Goal: Complete application form

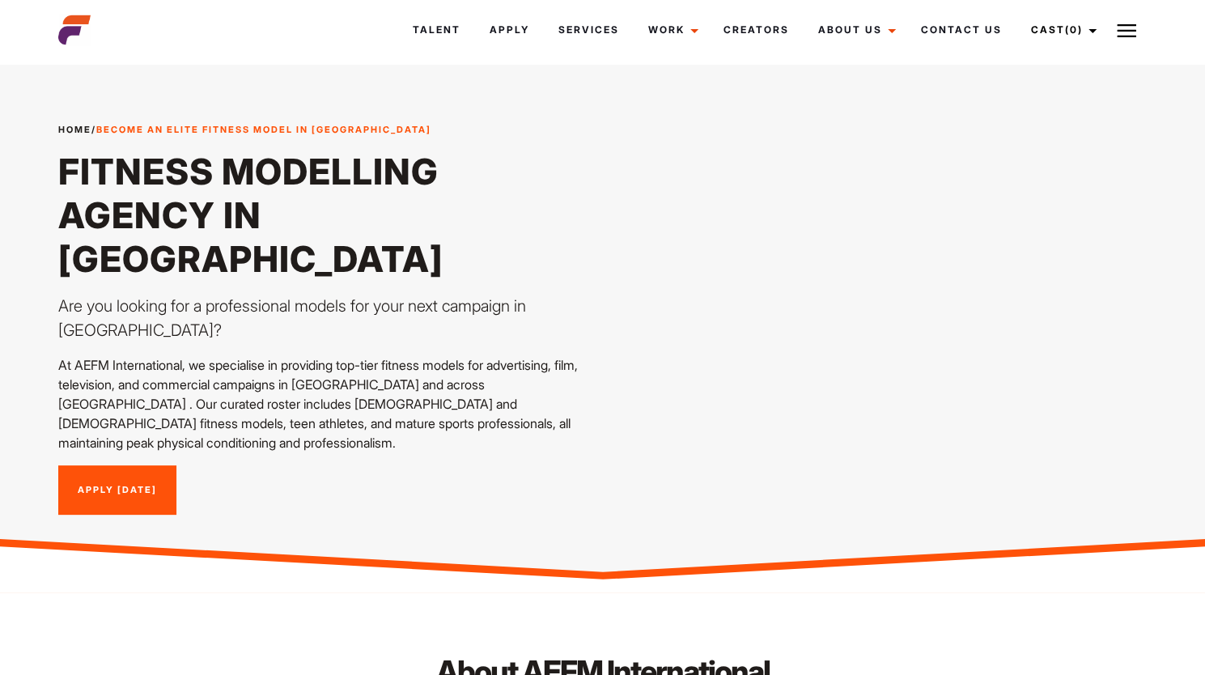
click at [138, 465] on link "Apply [DATE]" at bounding box center [117, 490] width 118 height 50
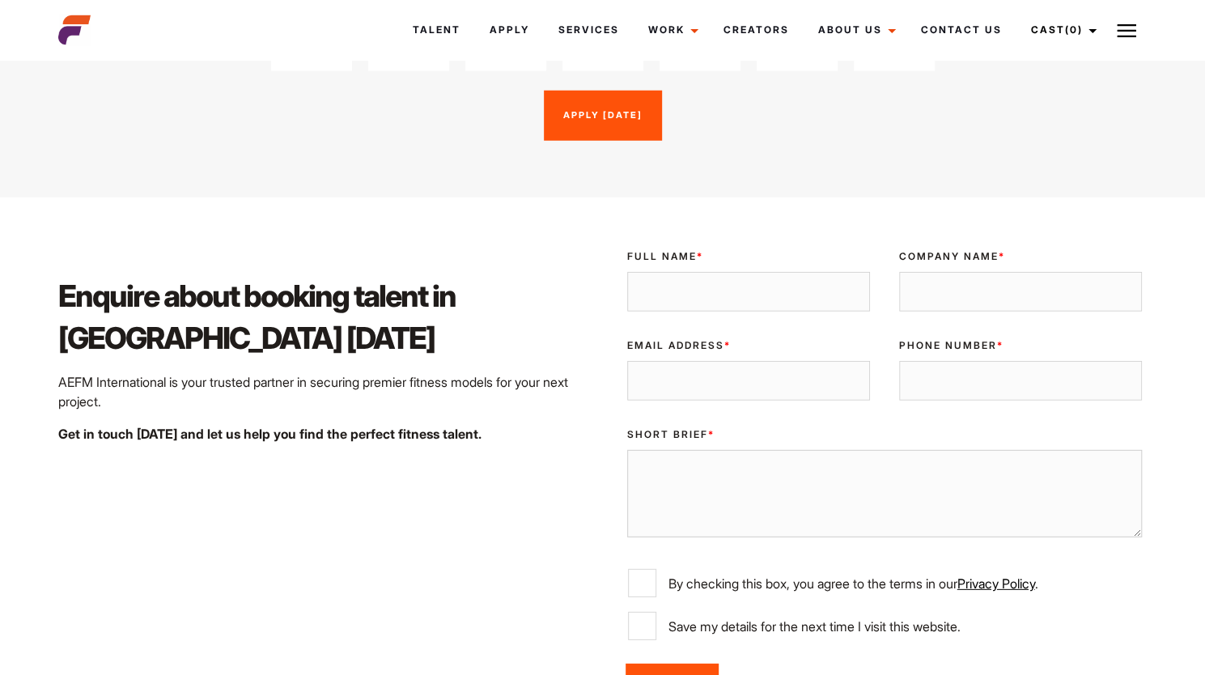
scroll to position [2468, 0]
click at [679, 273] on input "Full Name *" at bounding box center [748, 293] width 243 height 40
type input "[PERSON_NAME]"
click at [679, 273] on input "[PERSON_NAME]" at bounding box center [748, 293] width 243 height 40
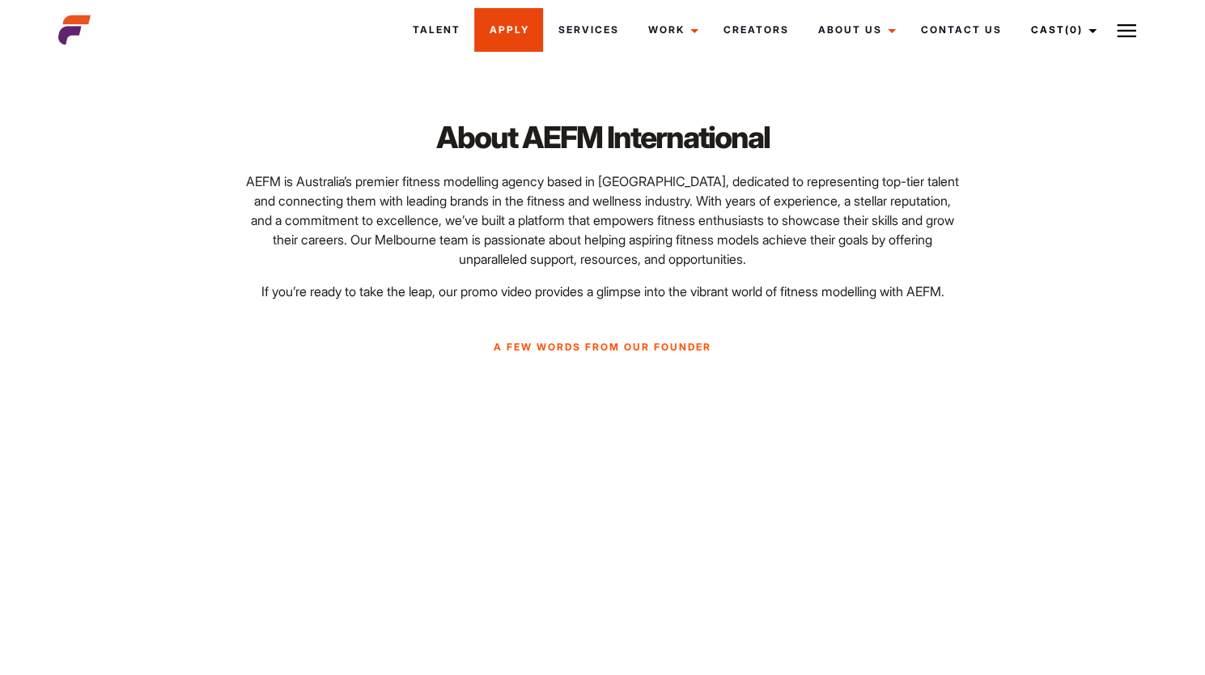
scroll to position [492, 0]
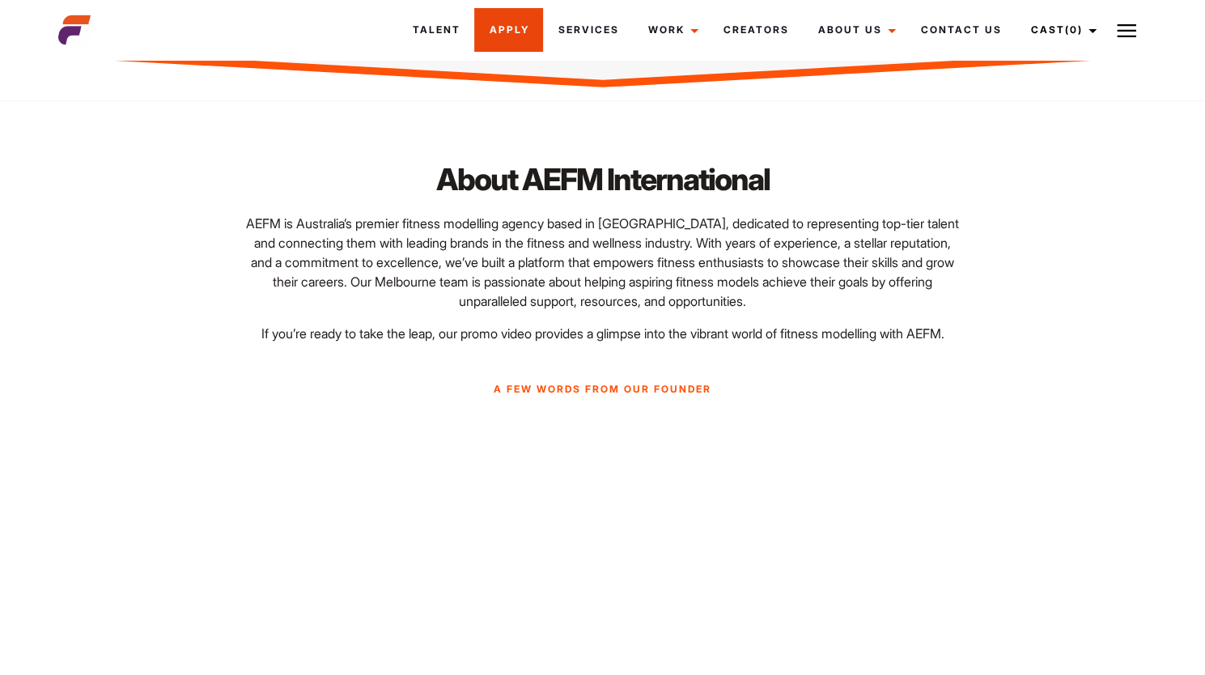
click at [526, 36] on link "Apply" at bounding box center [508, 30] width 69 height 44
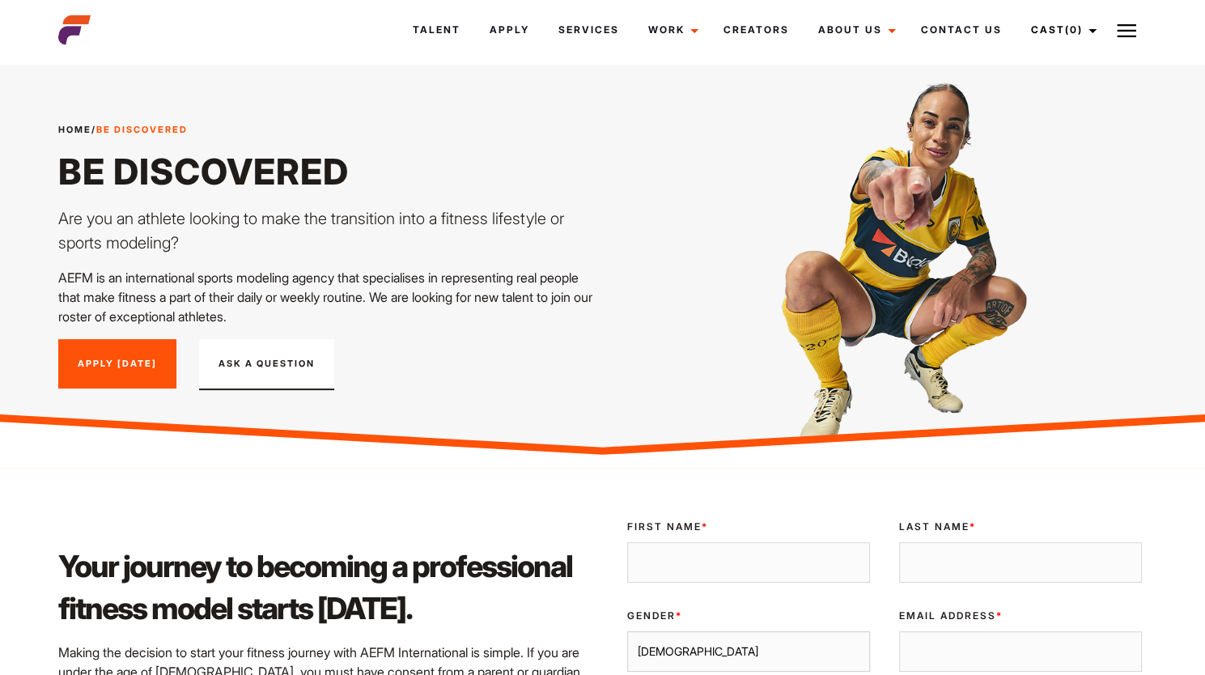
click at [123, 372] on link "Apply [DATE]" at bounding box center [117, 364] width 118 height 50
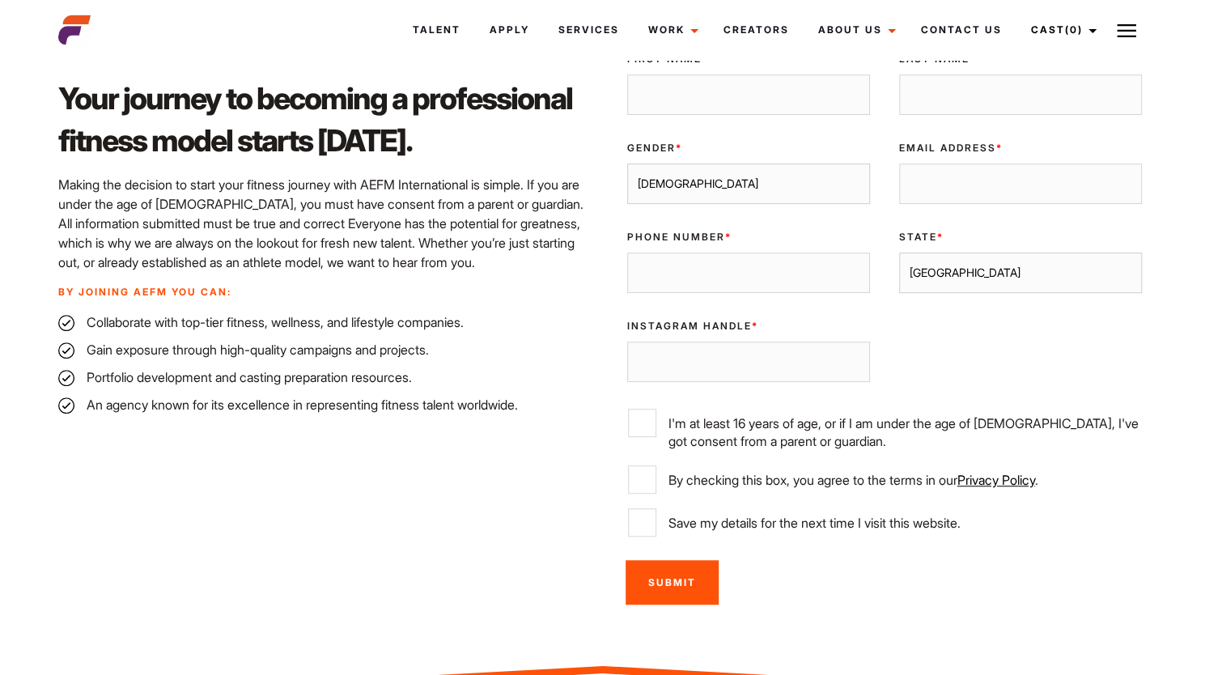
scroll to position [343, 0]
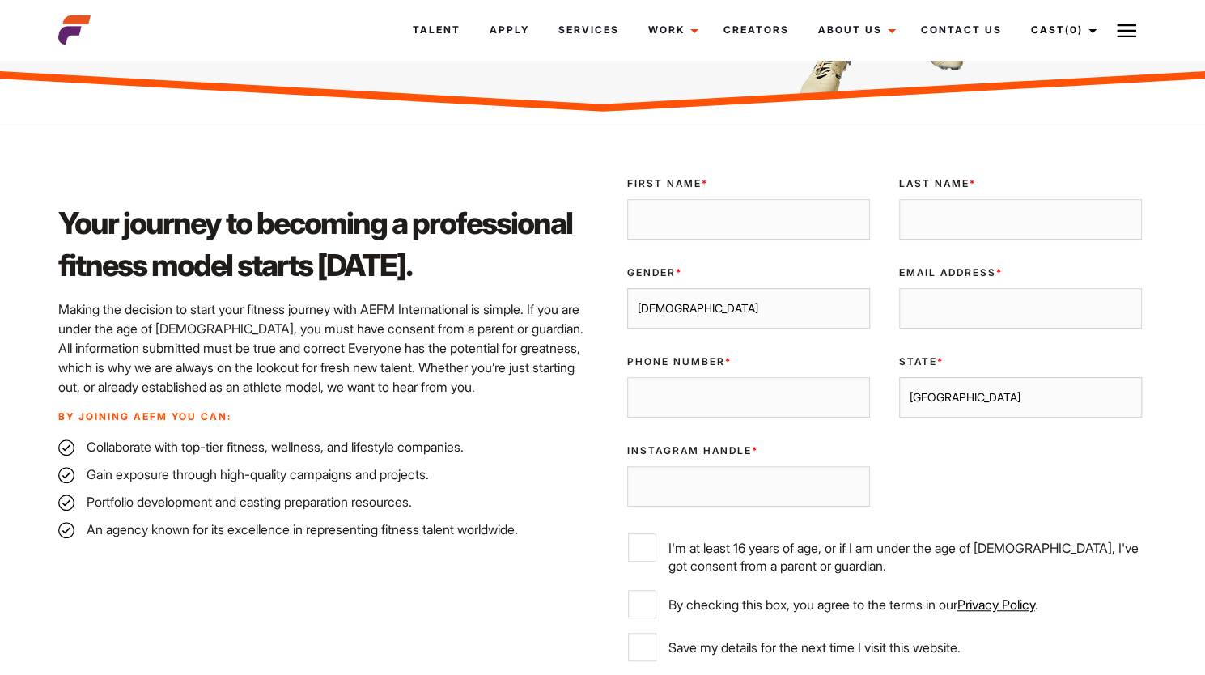
click at [717, 235] on input "First Name *" at bounding box center [748, 219] width 243 height 40
type input "[PERSON_NAME]"
select select "[DEMOGRAPHIC_DATA]"
type input "[EMAIL_ADDRESS][DOMAIN_NAME]"
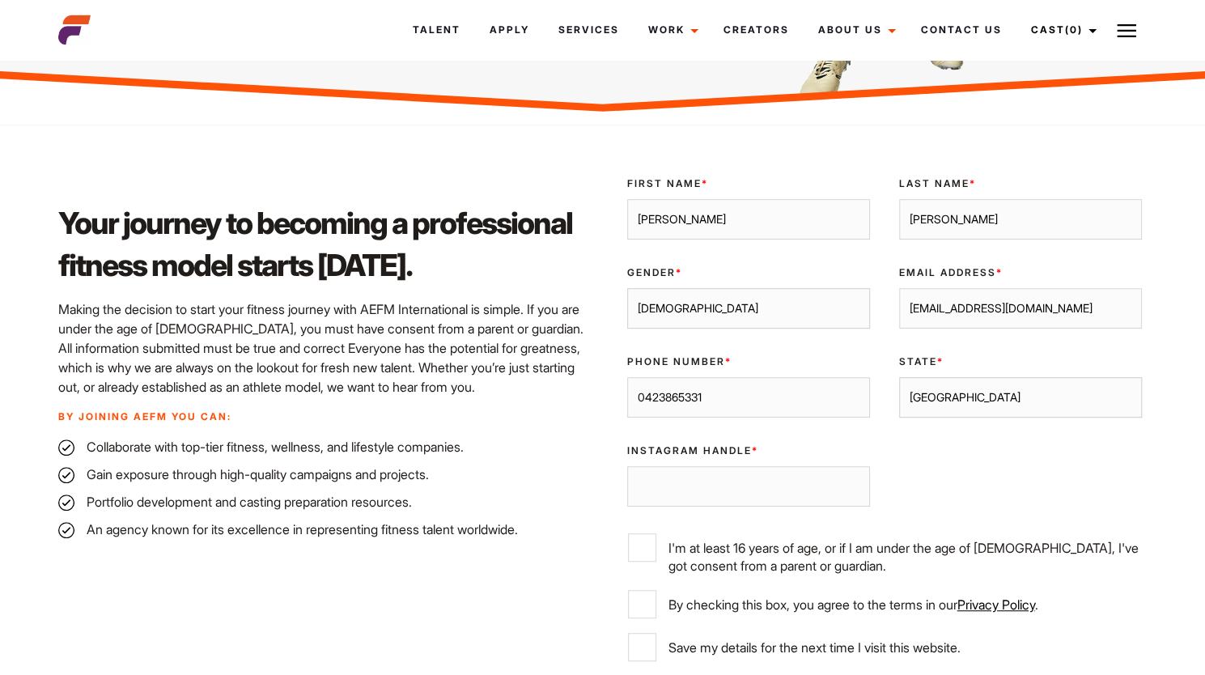
type input "0423865331"
select select "[GEOGRAPHIC_DATA]"
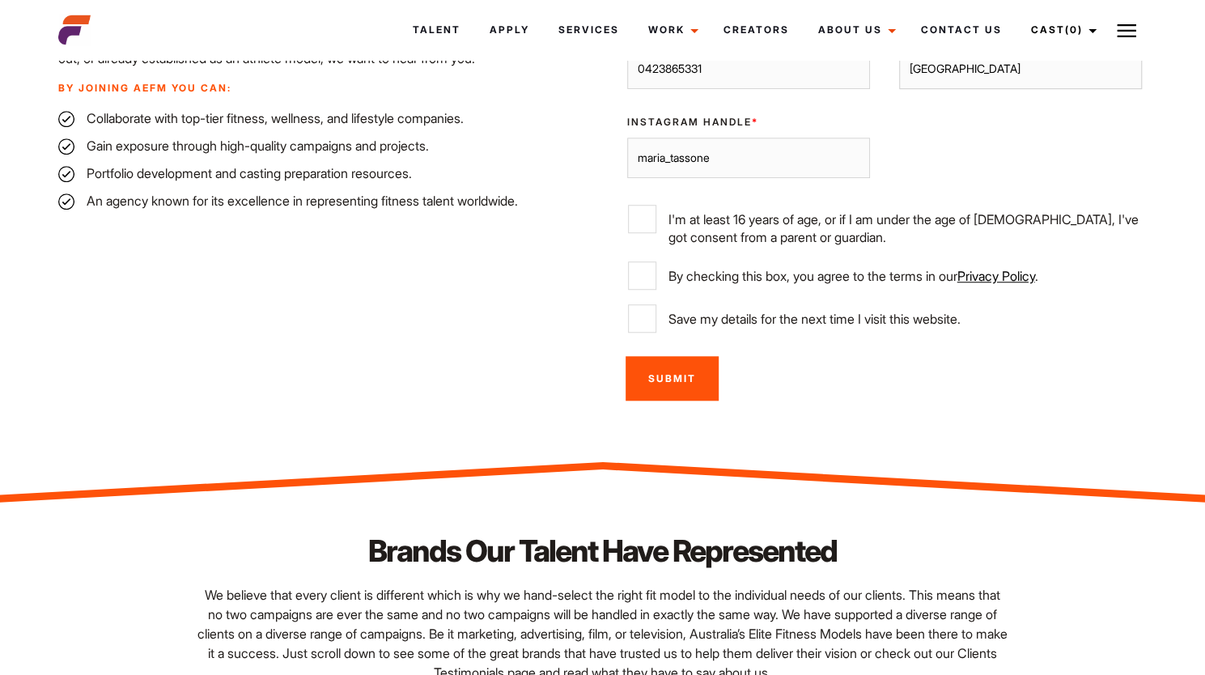
type input "maria_tassone"
click at [652, 223] on input "I'm at least 16 years of age, or if I am under the age of [DEMOGRAPHIC_DATA], I…" at bounding box center [642, 219] width 28 height 28
checkbox input "true"
click at [643, 268] on input "By checking this box, you agree to the terms in our Privacy Policy ." at bounding box center [642, 275] width 28 height 28
checkbox input "true"
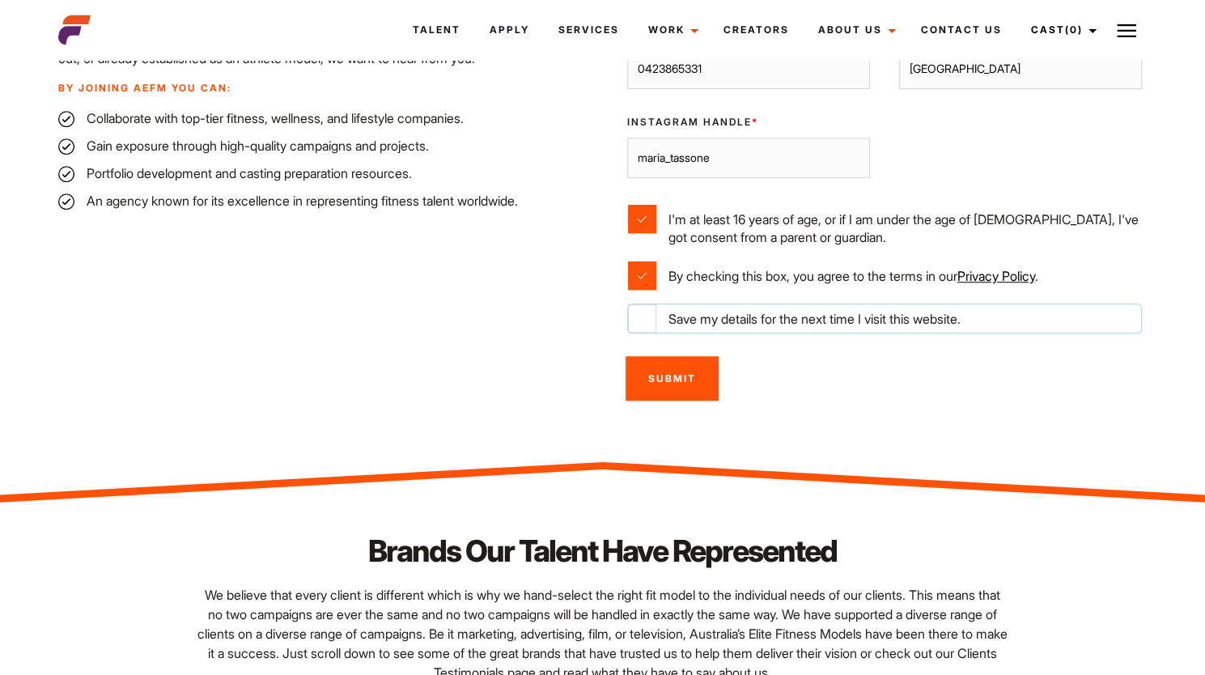
click at [641, 323] on input "Save my details for the next time I visit this website." at bounding box center [642, 318] width 28 height 28
checkbox input "true"
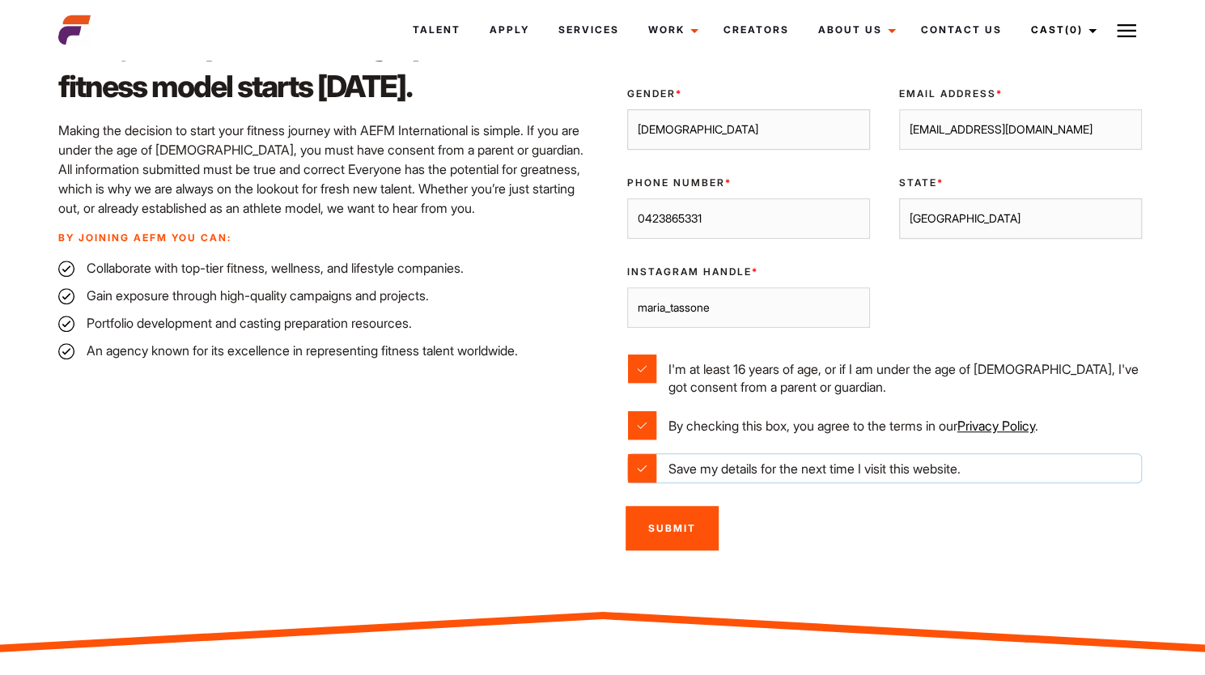
scroll to position [521, 0]
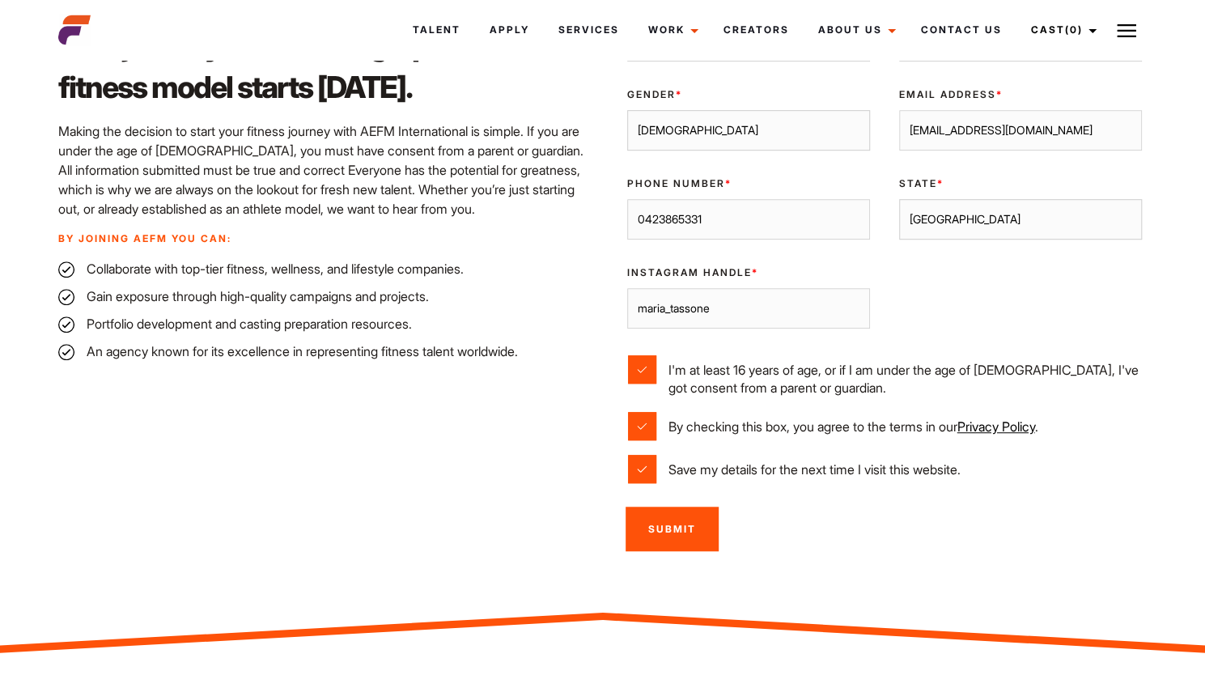
click at [694, 528] on input "Submit" at bounding box center [671, 529] width 93 height 45
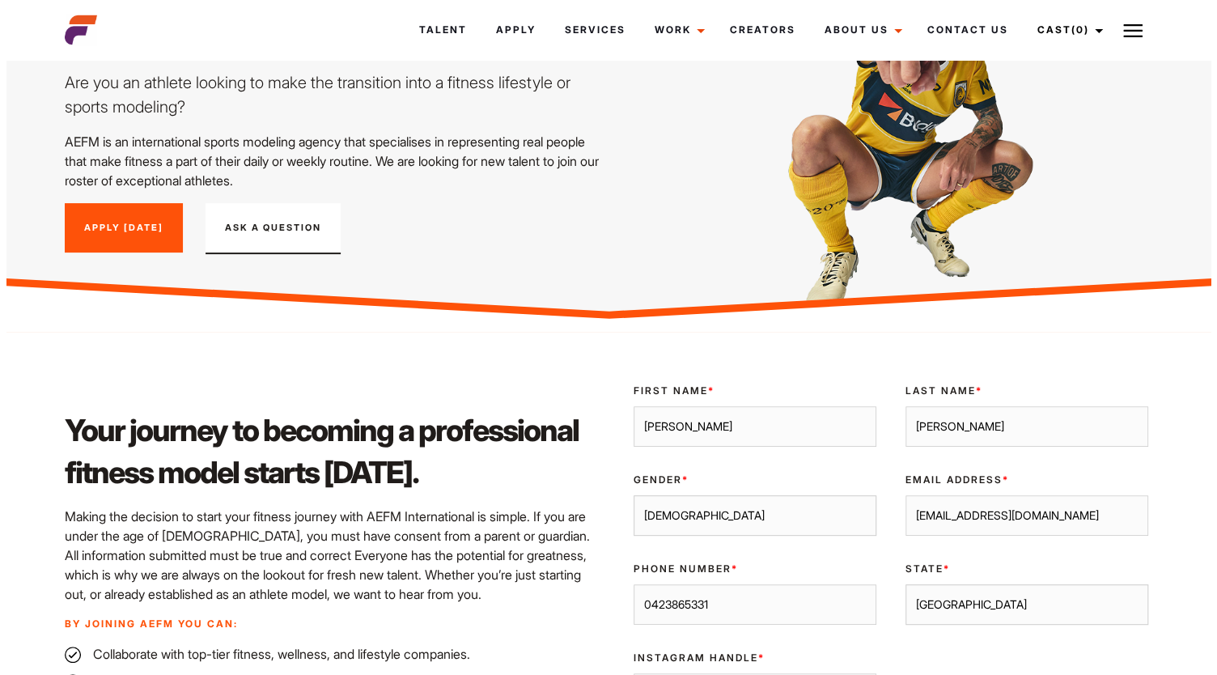
scroll to position [134, 0]
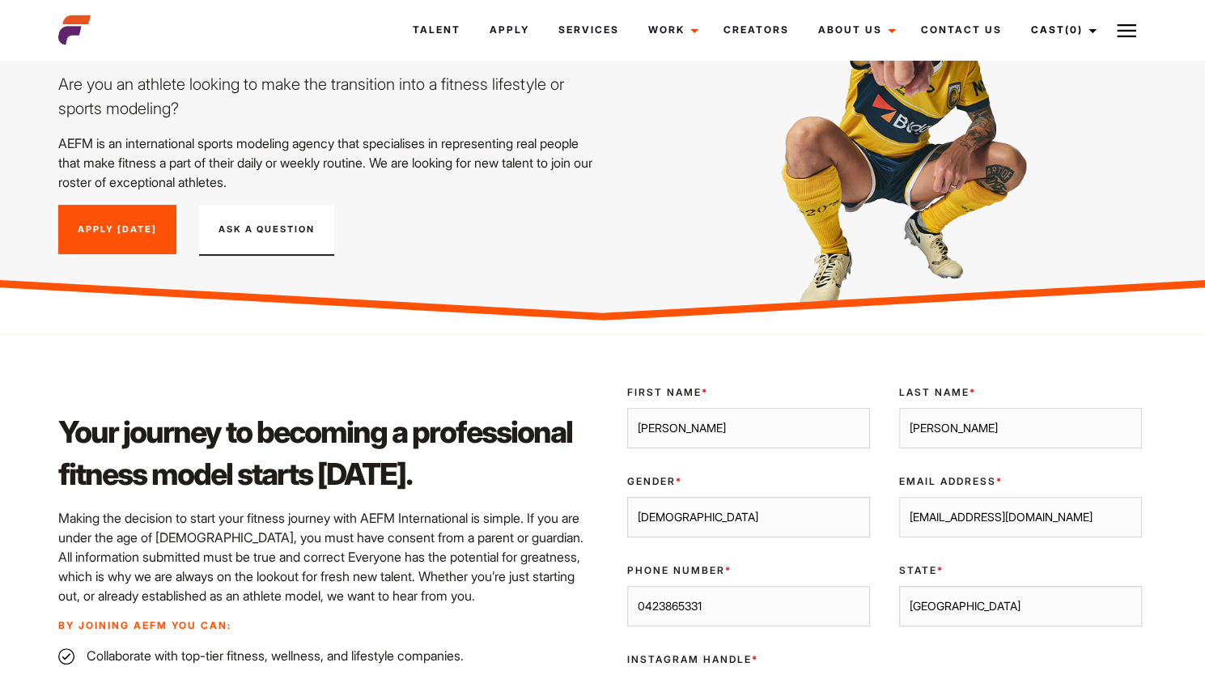
click at [295, 213] on button "Ask A Question" at bounding box center [266, 231] width 135 height 52
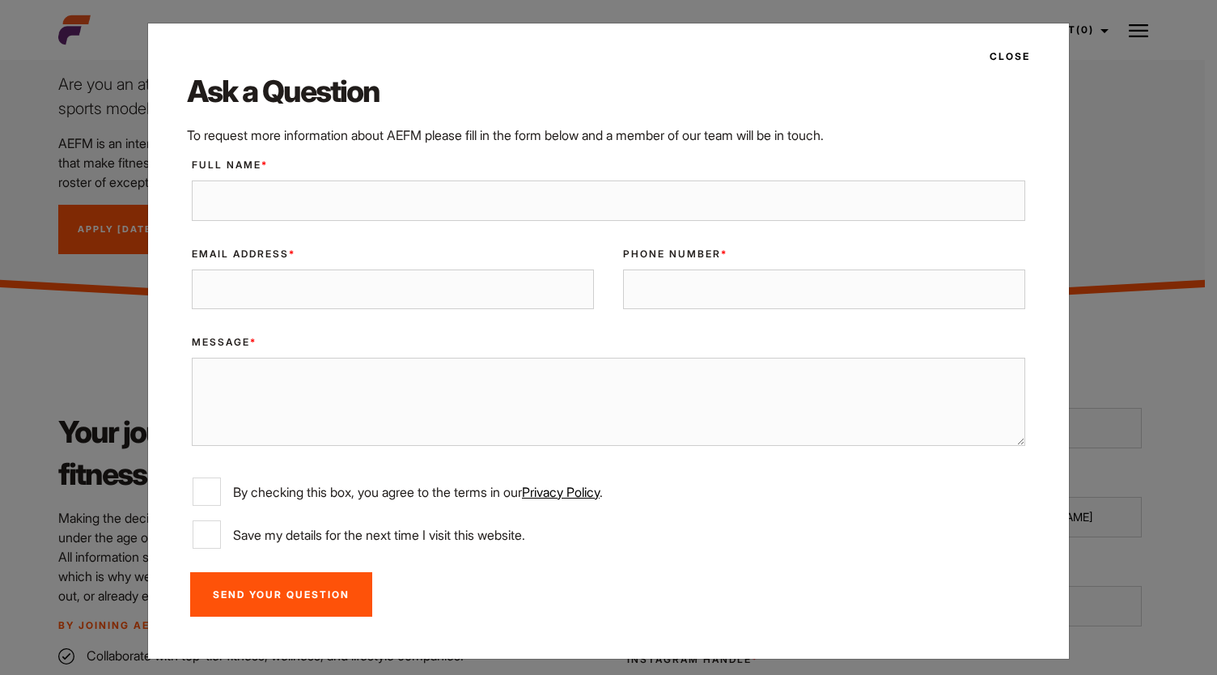
click at [329, 206] on input "Full Name *" at bounding box center [608, 200] width 833 height 40
type input "Maria Tassone"
type input "marai"
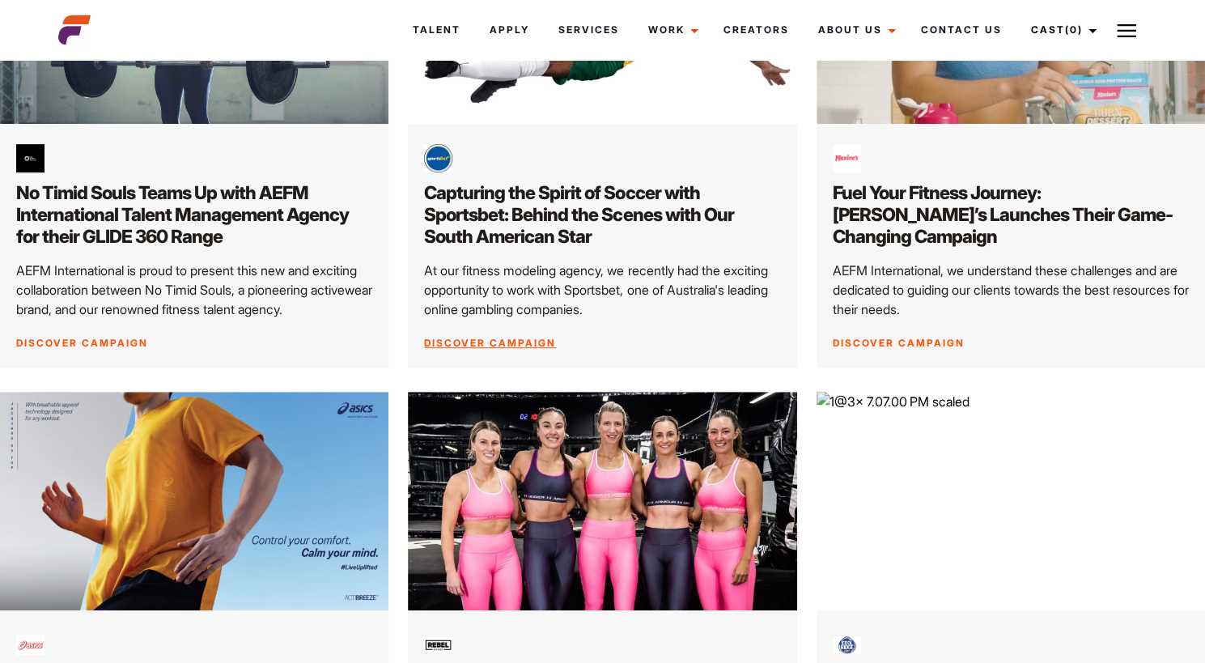
scroll to position [447, 0]
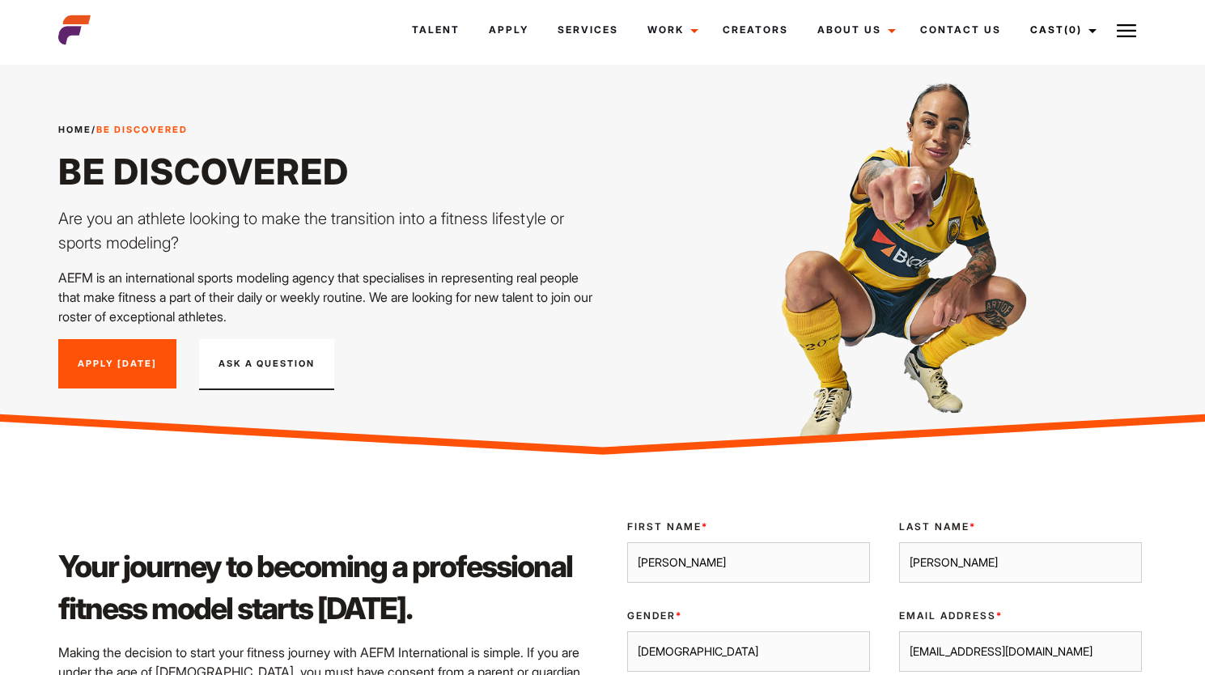
select select "female"
select select "Melbourne"
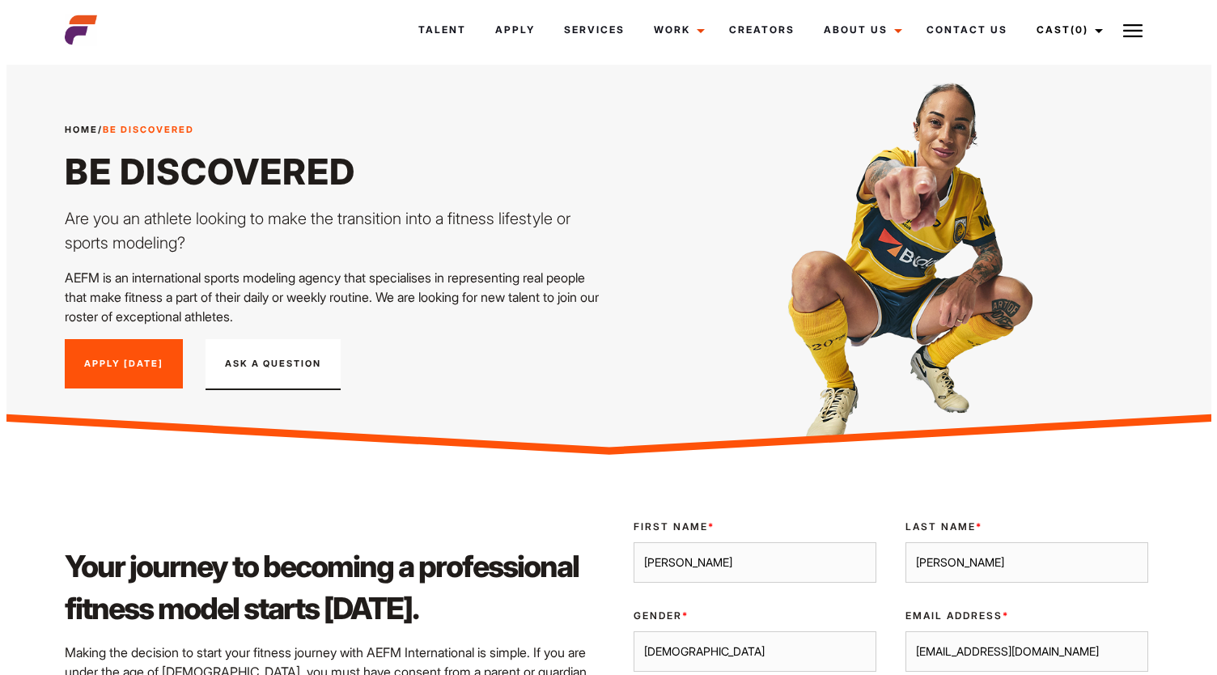
scroll to position [134, 0]
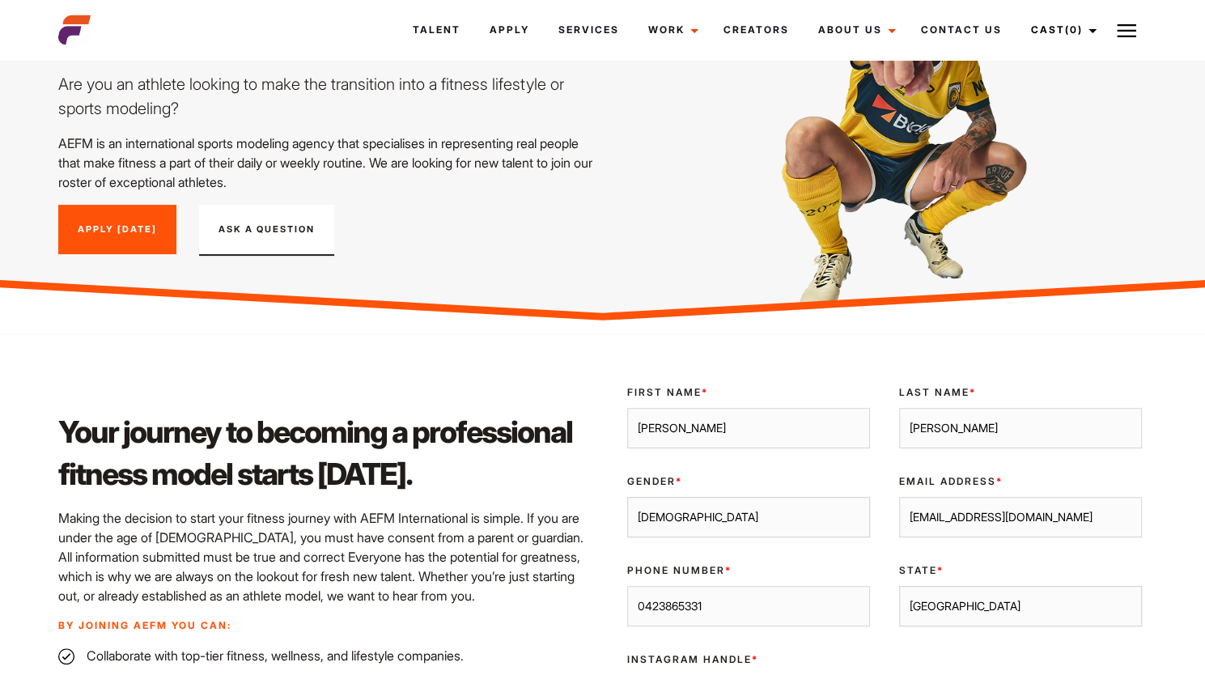
click at [271, 240] on button "Ask A Question" at bounding box center [266, 231] width 135 height 52
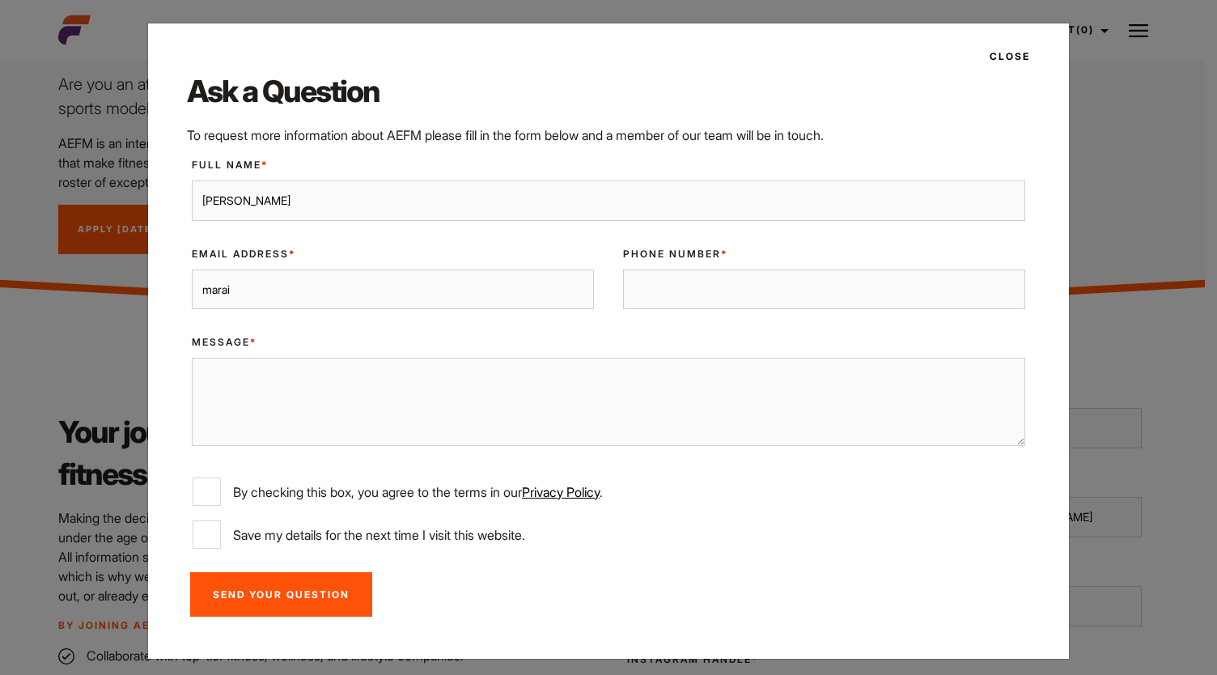
click at [261, 287] on input "marai" at bounding box center [393, 289] width 402 height 40
type input "mariatass96@icloud.com"
type input "0423865331"
paste textarea "Subject: Application Follow-Up – Recent Photos Hi [Agency Name/Team], I recentl…"
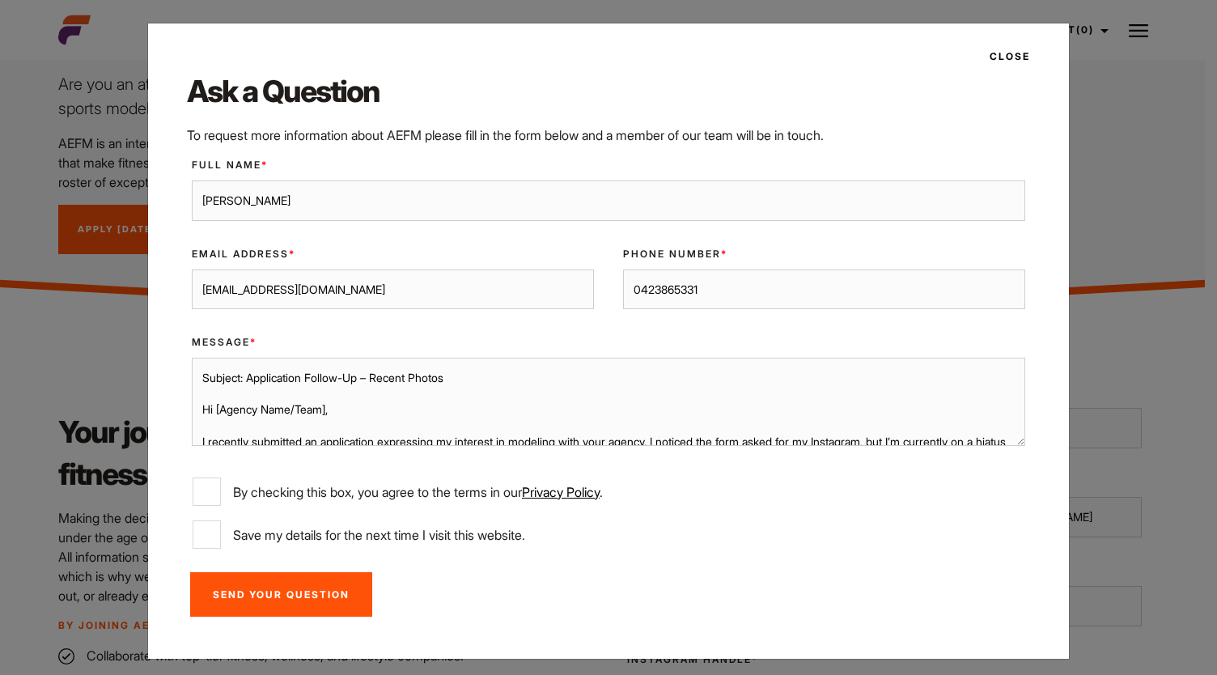
scroll to position [162, 0]
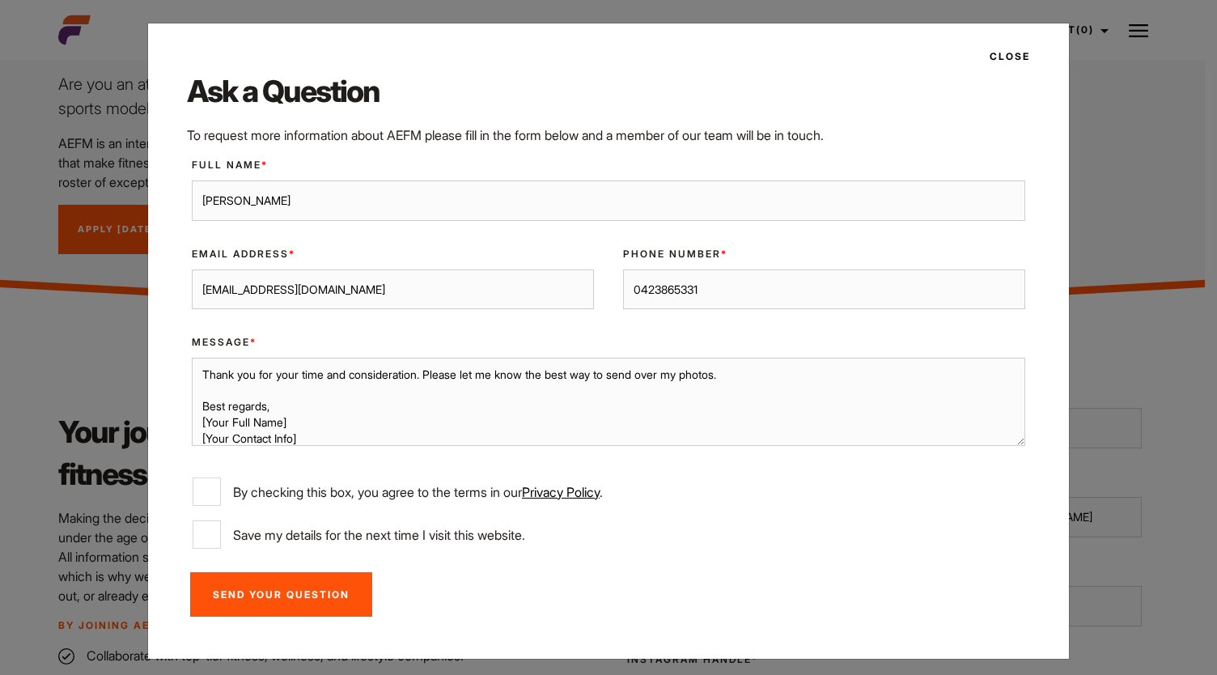
drag, startPoint x: 311, startPoint y: 433, endPoint x: 176, endPoint y: 422, distance: 134.7
click at [177, 422] on div "Message * Subject: Application Follow-Up – Recent Photos Hi [Agency Name/Team],…" at bounding box center [608, 392] width 863 height 141
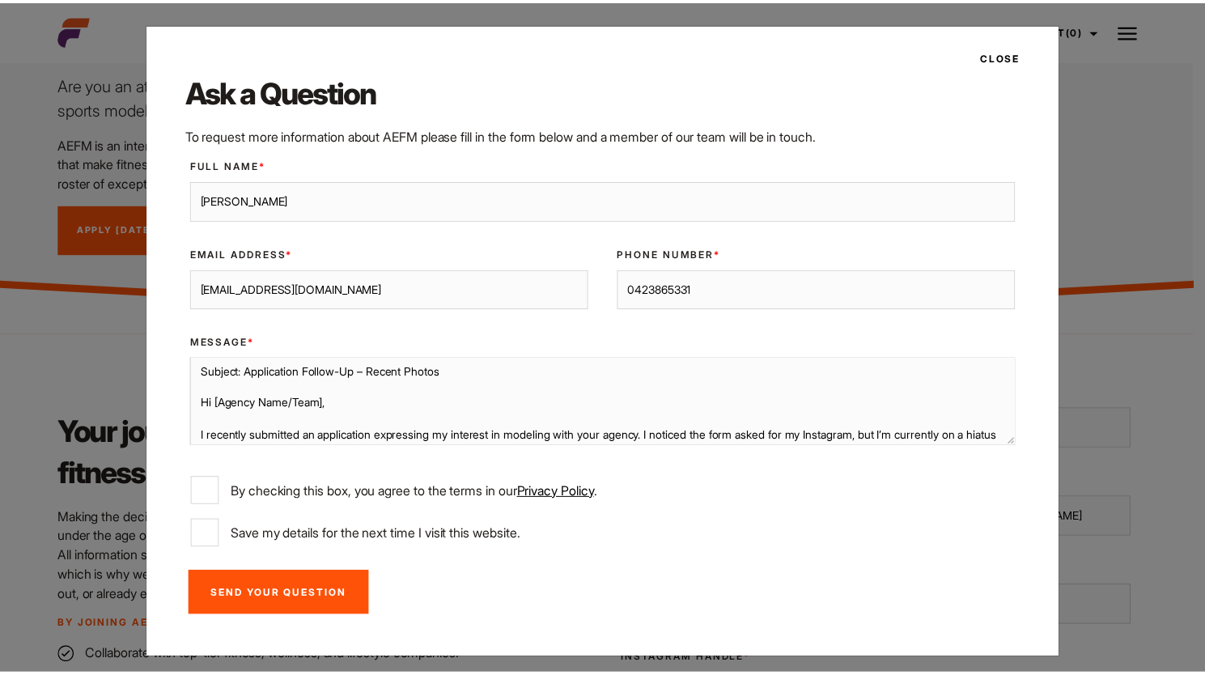
scroll to position [0, 0]
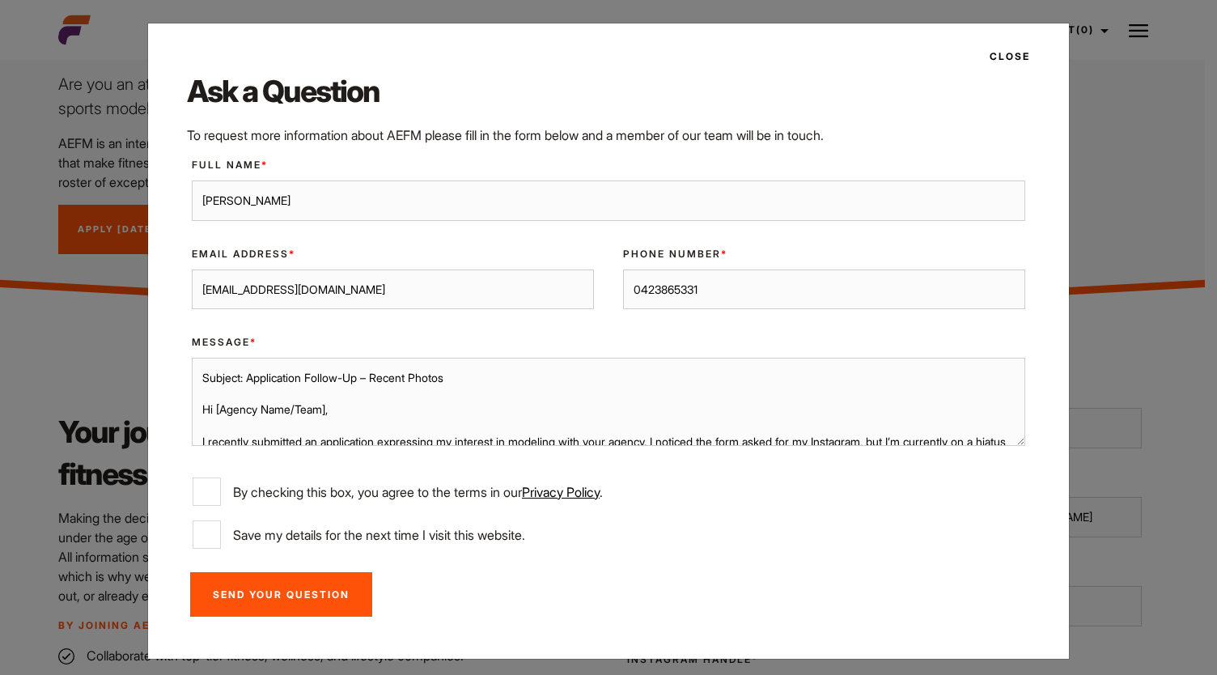
drag, startPoint x: 329, startPoint y: 405, endPoint x: 208, endPoint y: 403, distance: 120.6
click at [208, 403] on textarea "Subject: Application Follow-Up – Recent Photos Hi [Agency Name/Team], I recentl…" at bounding box center [608, 401] width 833 height 87
type textarea "Subject: Application Follow-Up – Recent Photos Hi to whom it may concern, I rec…"
click at [210, 490] on input "By checking this box, you agree to the terms in our Privacy Policy ." at bounding box center [207, 491] width 28 height 28
checkbox input "true"
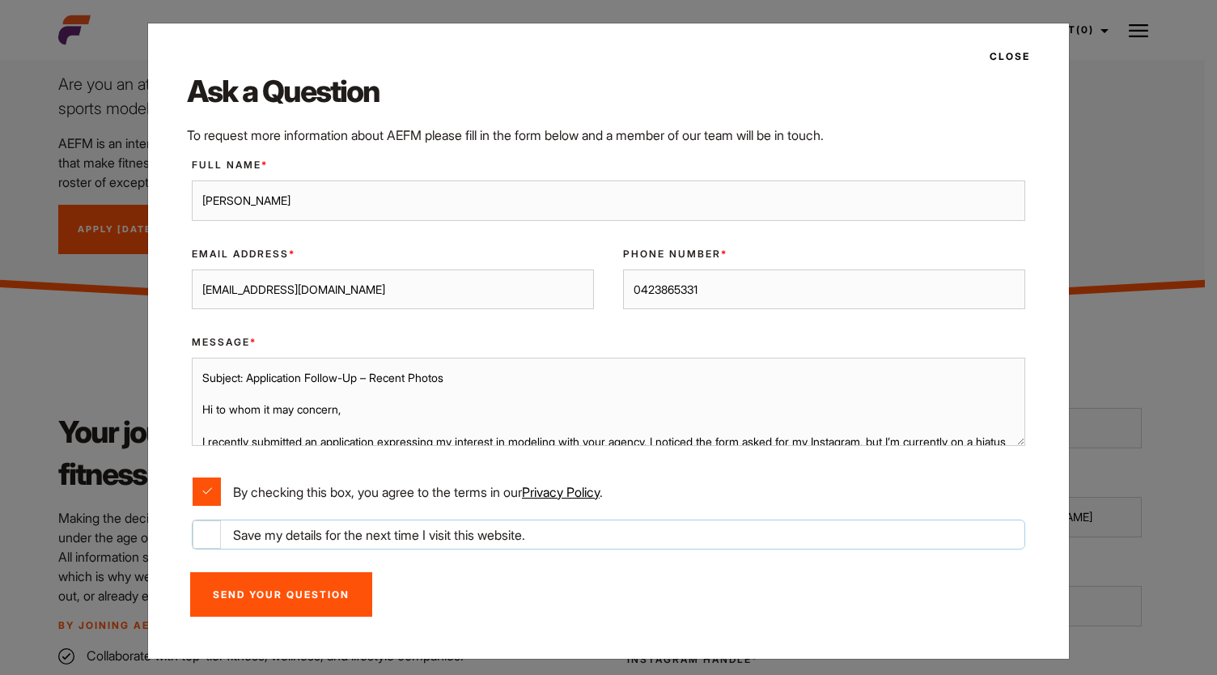
click at [202, 542] on input "Save my details for the next time I visit this website." at bounding box center [207, 534] width 28 height 28
checkbox input "true"
click at [230, 563] on div "Send Your Question" at bounding box center [608, 594] width 863 height 64
click at [242, 598] on input "Send Your Question" at bounding box center [281, 594] width 182 height 45
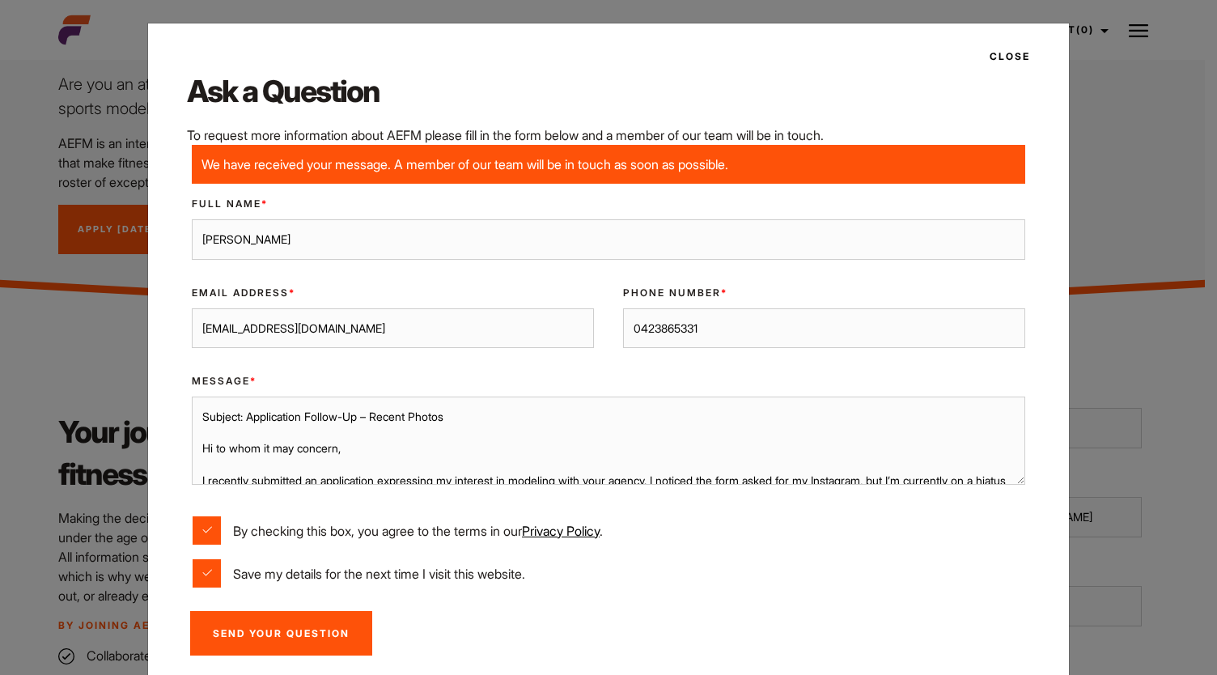
click at [1008, 39] on div "Close Ask a Question To request more information about AEFM please fill in the …" at bounding box center [608, 361] width 922 height 676
click at [1006, 50] on button "Close" at bounding box center [1005, 57] width 50 height 28
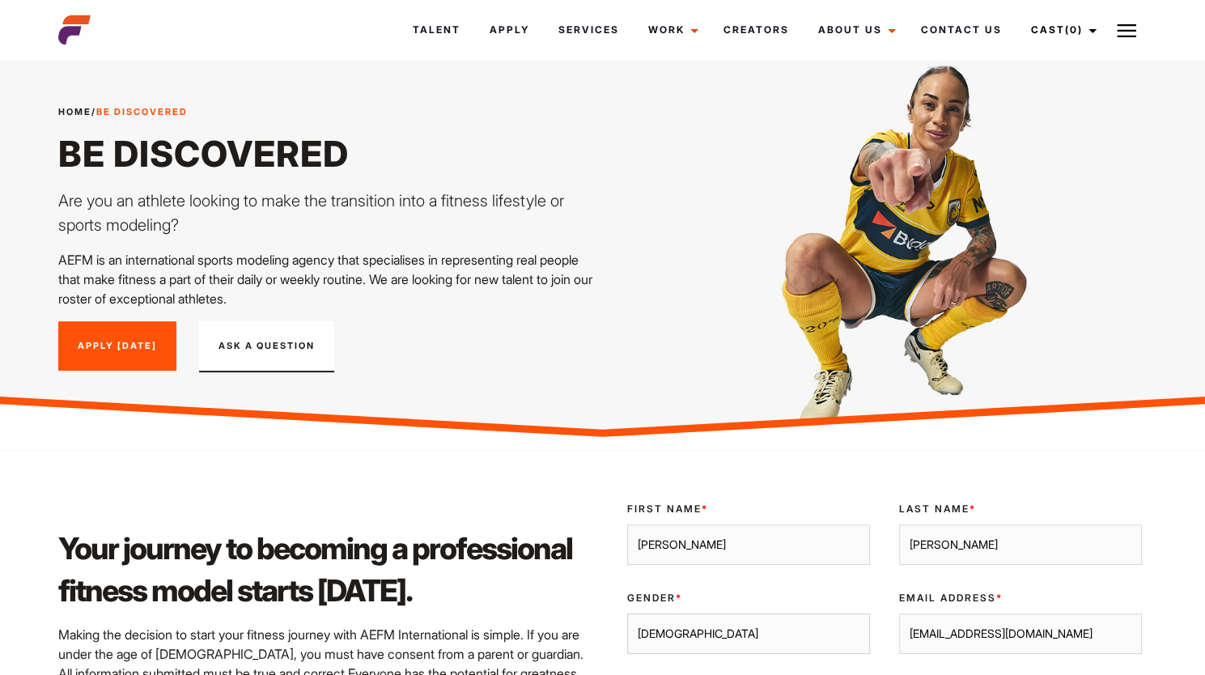
scroll to position [5, 0]
